Goal: Transaction & Acquisition: Purchase product/service

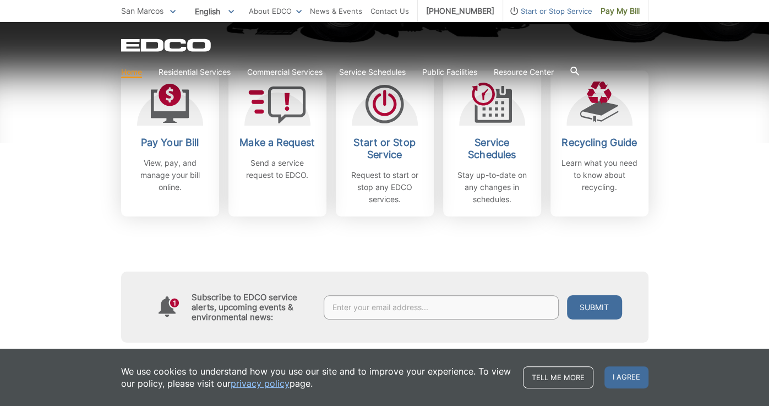
scroll to position [352, 0]
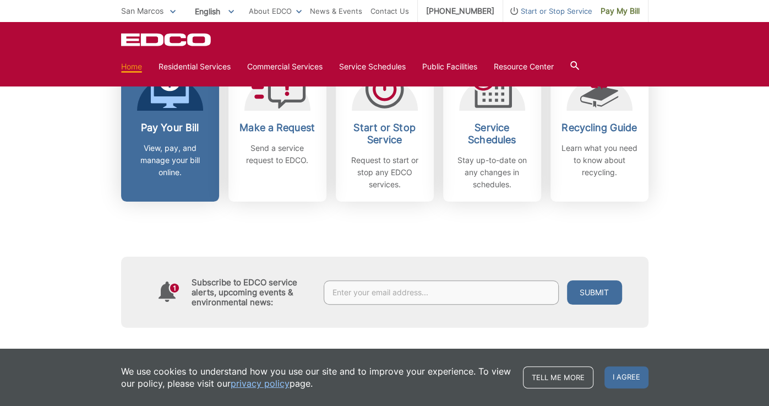
click at [185, 159] on p "View, pay, and manage your bill online." at bounding box center [169, 160] width 81 height 36
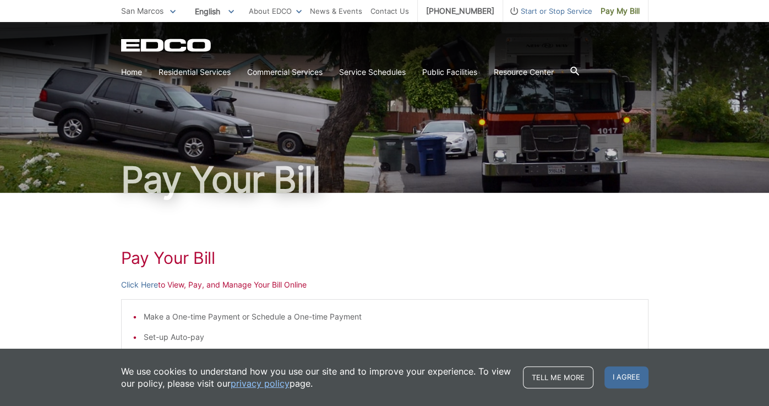
click at [278, 290] on p "Click Here to View, Pay, and Manage Your Bill Online" at bounding box center [384, 284] width 527 height 12
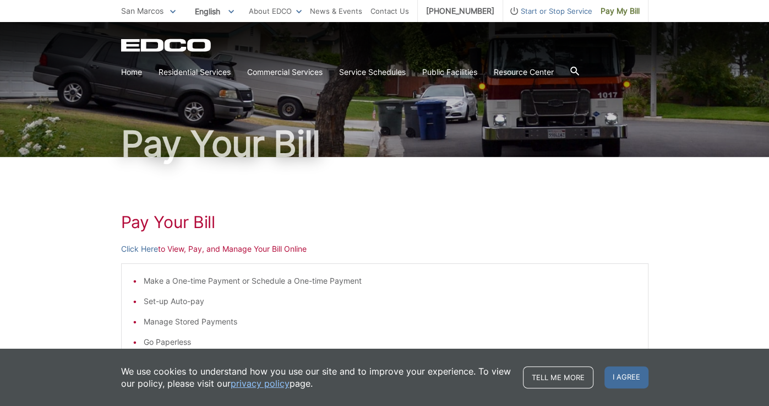
scroll to position [60, 0]
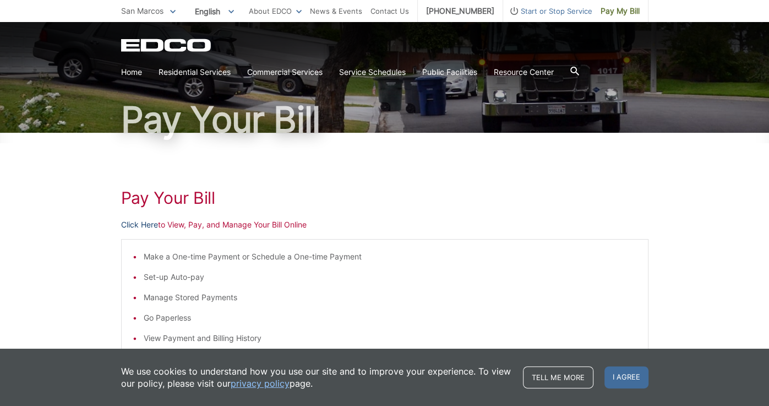
click at [149, 223] on link "Click Here" at bounding box center [139, 225] width 37 height 12
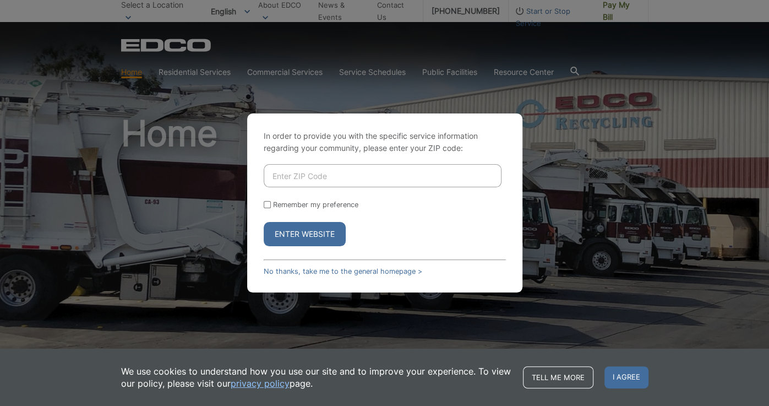
click at [320, 179] on input "Enter ZIP Code" at bounding box center [383, 175] width 238 height 23
type input "92026"
click at [282, 245] on button "Enter Website" at bounding box center [305, 234] width 82 height 24
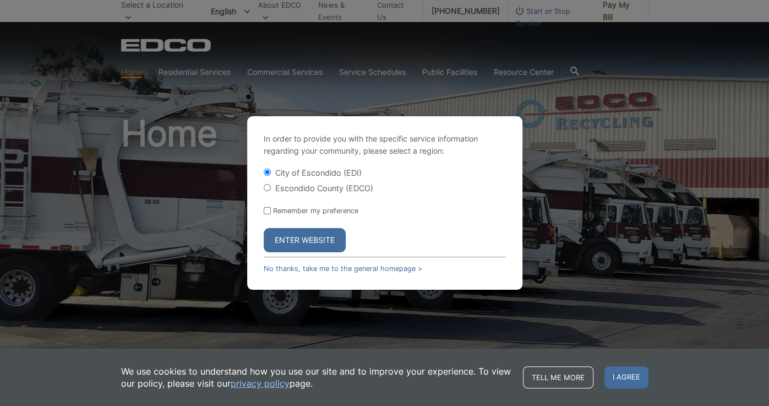
click at [267, 191] on div "Escondido County (EDCO)" at bounding box center [385, 187] width 242 height 11
click at [267, 190] on div "Escondido County (EDCO)" at bounding box center [385, 187] width 242 height 11
click at [269, 188] on input "Escondido County (EDCO)" at bounding box center [267, 187] width 7 height 7
radio input "true"
click at [327, 269] on link "No thanks, take me to the general homepage >" at bounding box center [343, 268] width 159 height 8
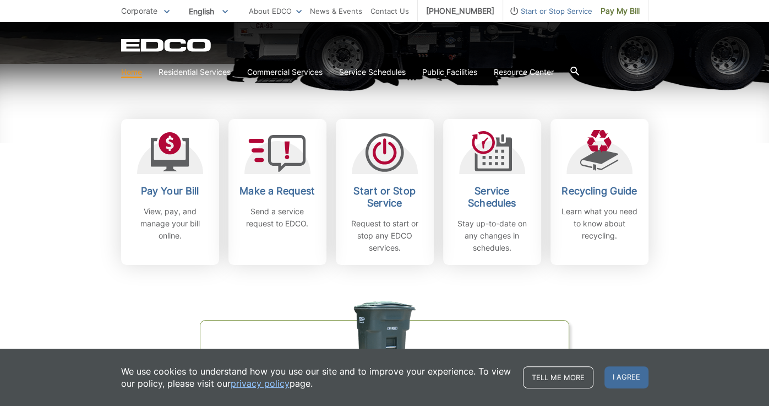
scroll to position [291, 0]
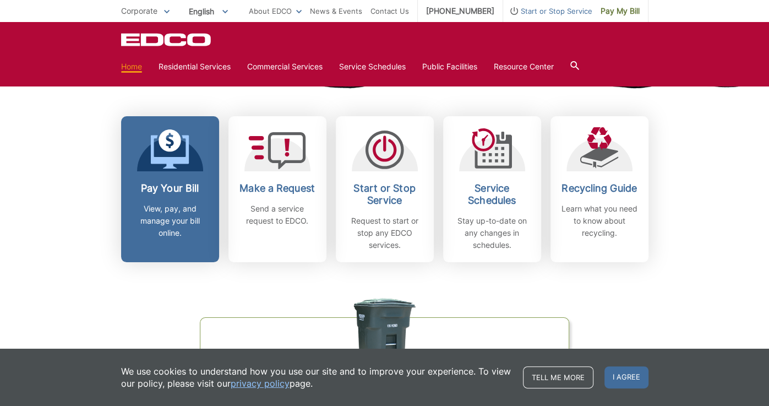
click at [186, 152] on icon at bounding box center [169, 152] width 39 height 34
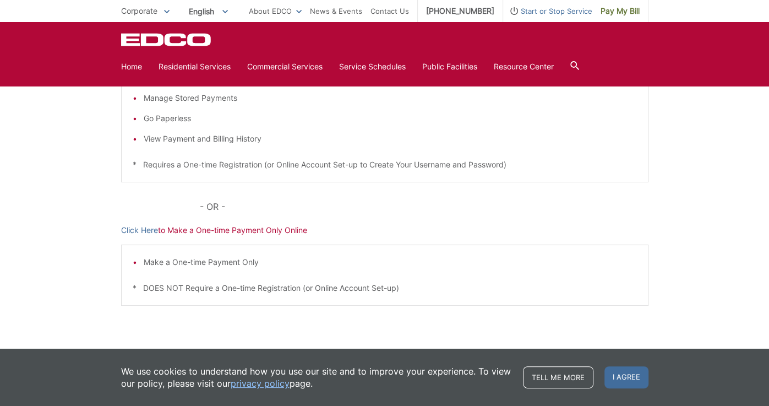
scroll to position [286, 0]
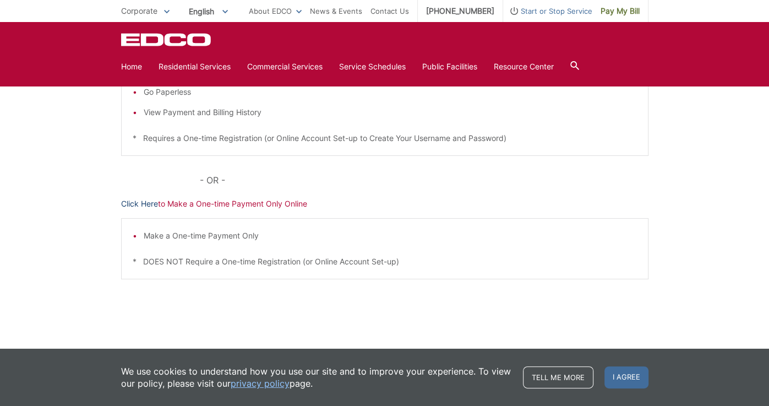
click at [141, 207] on link "Click Here" at bounding box center [139, 204] width 37 height 12
